Goal: Transaction & Acquisition: Purchase product/service

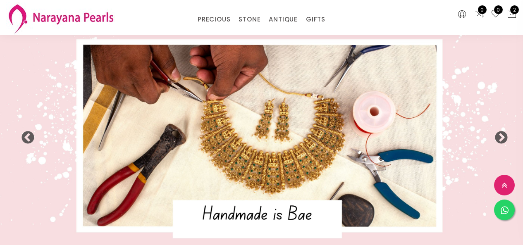
select select "INR"
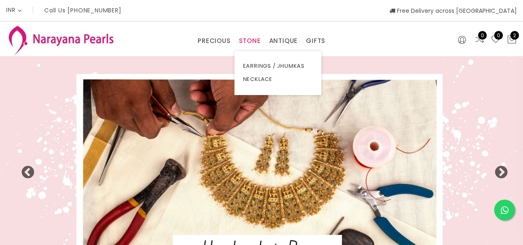
click at [252, 44] on link "STONE" at bounding box center [249, 41] width 22 height 12
click at [254, 79] on link "NECKLACE" at bounding box center [277, 79] width 70 height 13
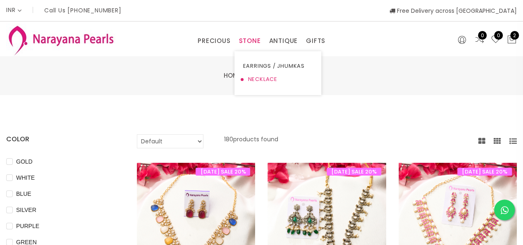
click at [262, 81] on link "NECKLACE" at bounding box center [277, 79] width 70 height 13
click at [262, 80] on link "NECKLACE" at bounding box center [277, 79] width 70 height 13
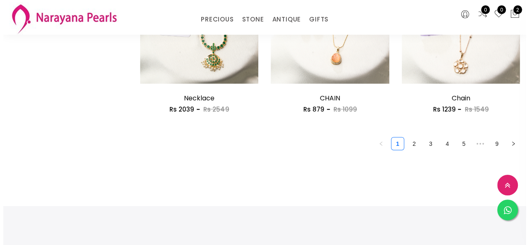
scroll to position [1033, 0]
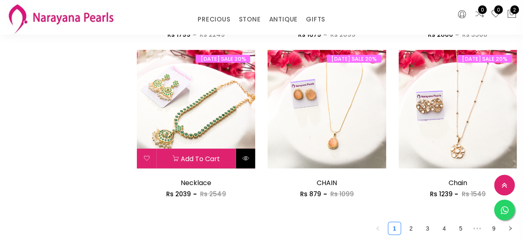
click at [240, 153] on button at bounding box center [244, 159] width 19 height 20
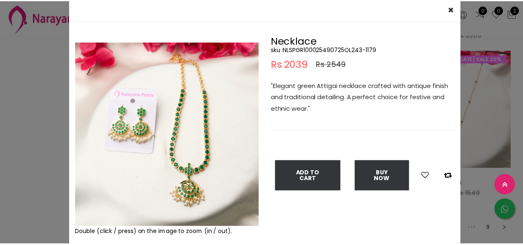
scroll to position [41, 0]
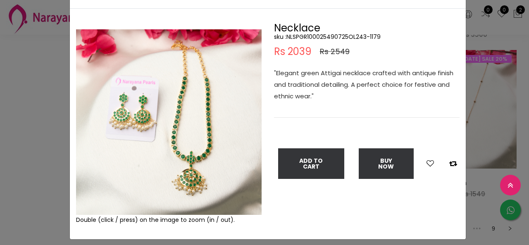
click at [0, 158] on div "× Close Double (click / press) on the image to zoom (in / out). Necklace sku : …" at bounding box center [264, 122] width 529 height 245
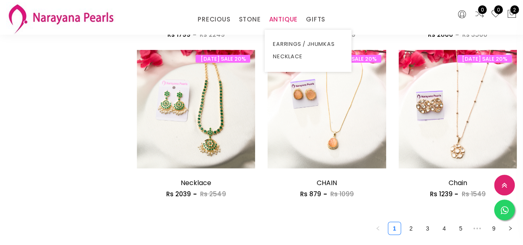
click at [283, 20] on link "ANTIQUE" at bounding box center [282, 19] width 29 height 12
click at [290, 58] on link "NECKLACE" at bounding box center [308, 56] width 70 height 12
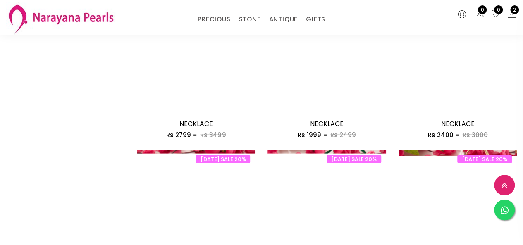
scroll to position [1033, 0]
